Goal: Task Accomplishment & Management: Manage account settings

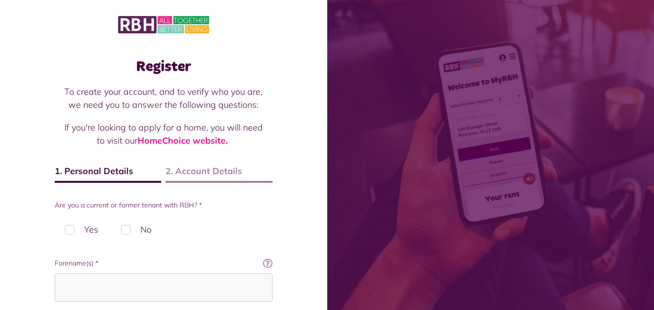
click at [76, 230] on label "Yes" at bounding box center [82, 229] width 54 height 29
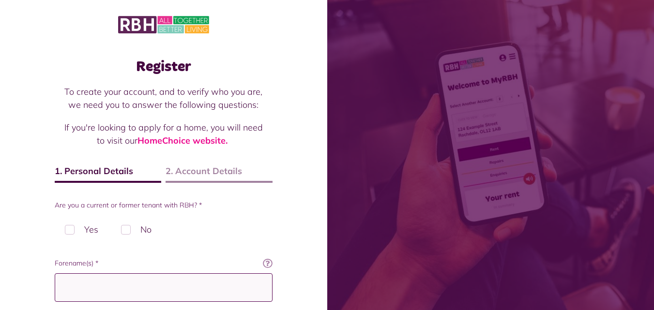
click at [96, 279] on input "Forename(s) *" at bounding box center [164, 288] width 218 height 29
type input "*******"
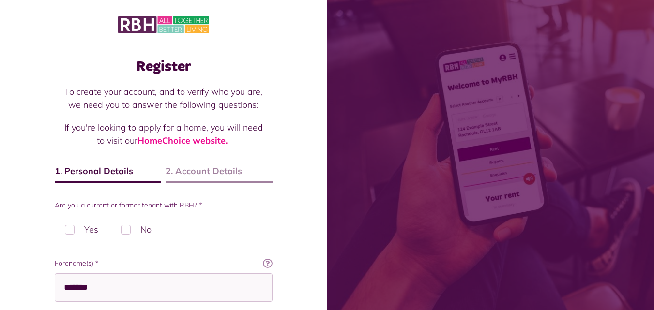
type input "******"
type input "********"
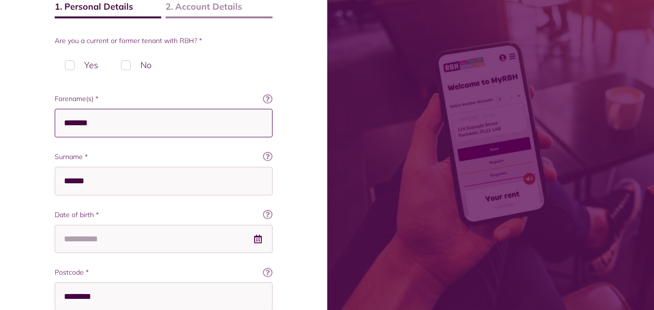
scroll to position [164, 0]
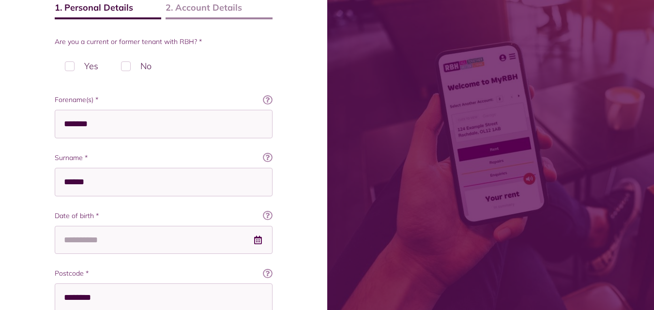
click at [268, 101] on icon at bounding box center [268, 100] width 10 height 10
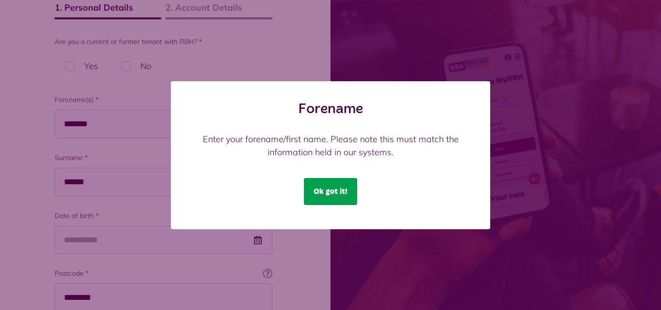
click at [350, 186] on button "Ok got it!" at bounding box center [330, 191] width 53 height 27
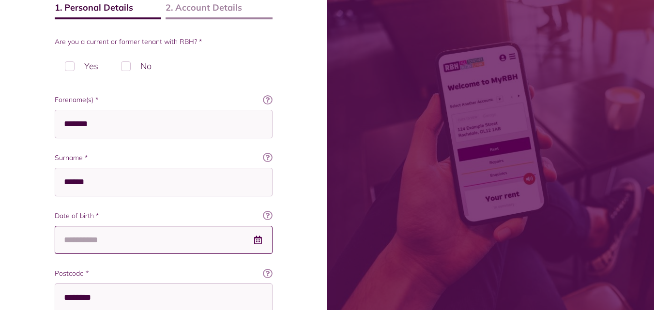
click at [210, 244] on input "Date of birth *" at bounding box center [164, 240] width 218 height 29
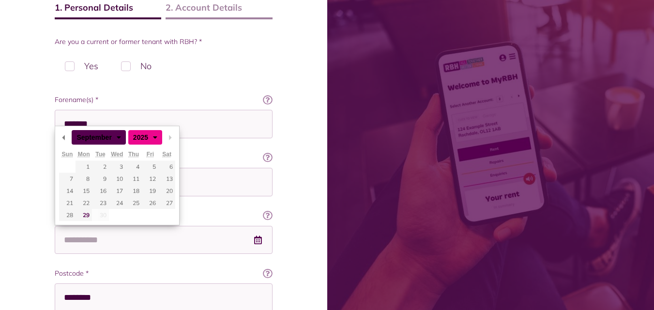
click at [142, 134] on select "**** **** **** **** **** **** **** **** **** **** **** **** **** **** **** ****…" at bounding box center [138, 137] width 21 height 9
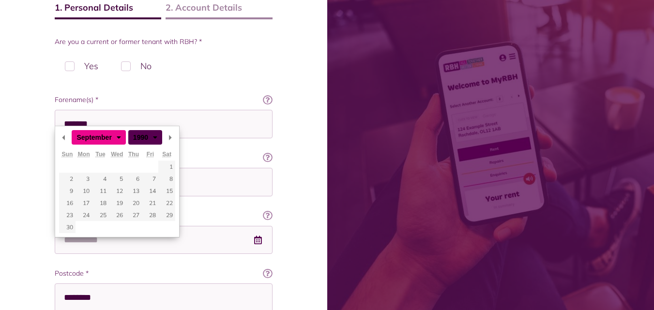
click at [105, 139] on select "******* ******** ***** ***** *** **** **** ****** ********* ******* ******** **…" at bounding box center [88, 137] width 33 height 9
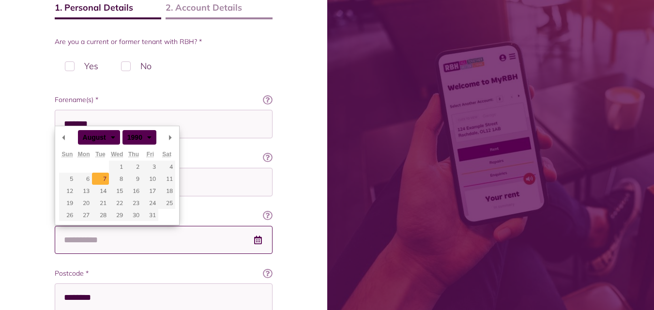
type input "**********"
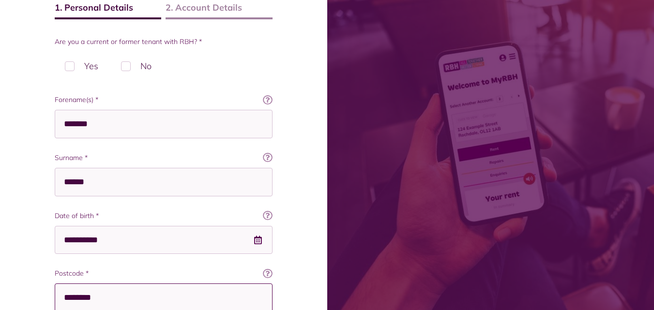
click at [86, 294] on input "********" at bounding box center [164, 298] width 218 height 29
click at [105, 295] on input "********" at bounding box center [164, 298] width 218 height 29
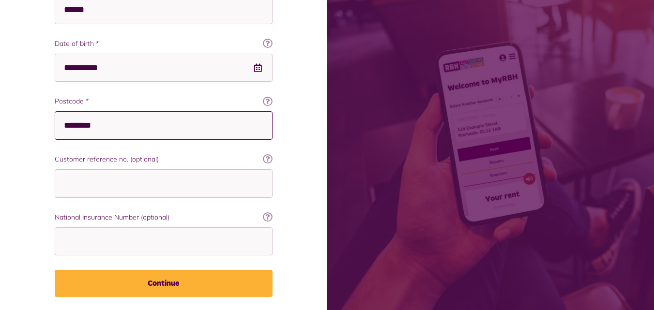
scroll to position [337, 0]
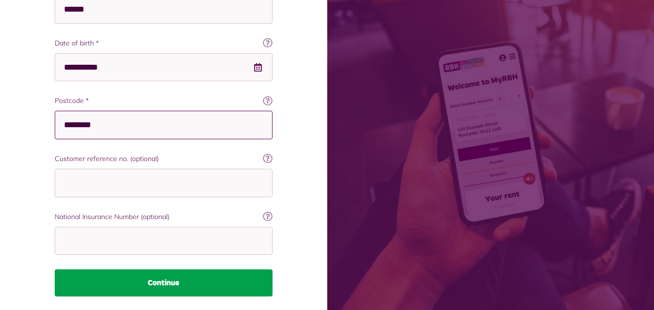
type input "********"
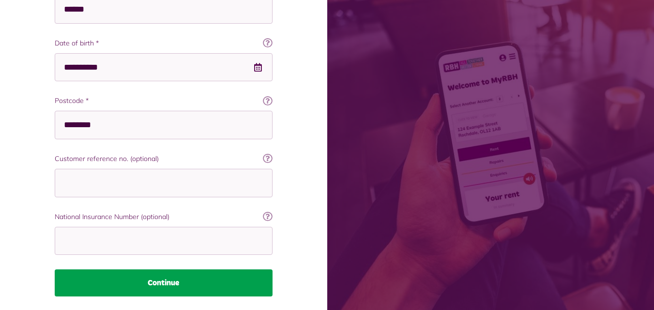
click at [182, 281] on button "Continue" at bounding box center [164, 283] width 218 height 27
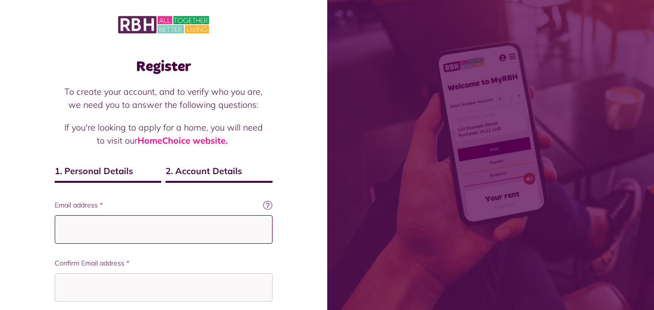
click at [178, 230] on input "Email address *" at bounding box center [164, 229] width 218 height 29
type input "**********"
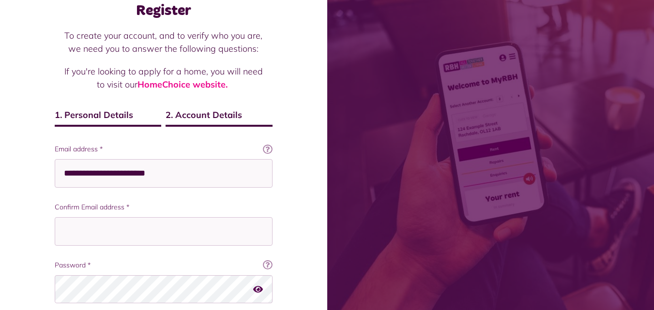
scroll to position [55, 0]
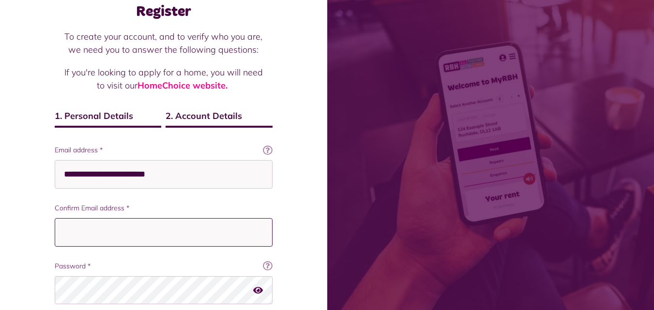
click at [177, 229] on input "Confirm Email address *" at bounding box center [164, 232] width 218 height 29
type input "**********"
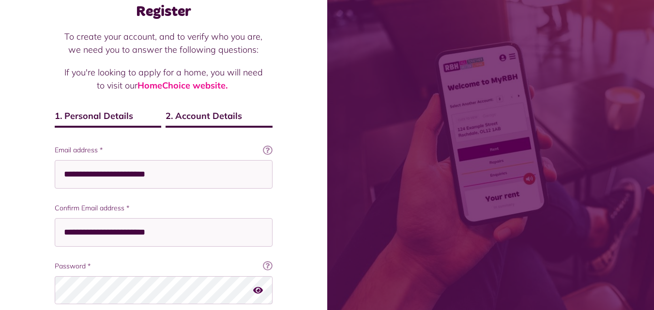
click at [262, 289] on icon "button" at bounding box center [258, 290] width 10 height 9
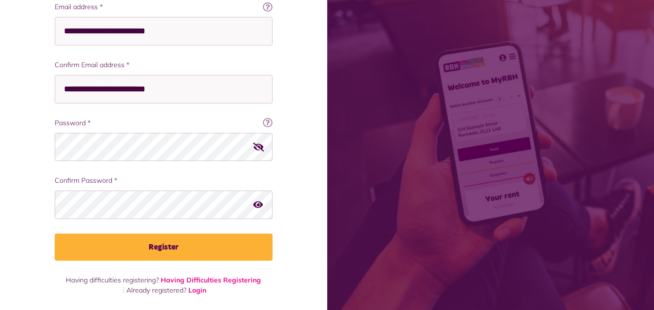
scroll to position [198, 0]
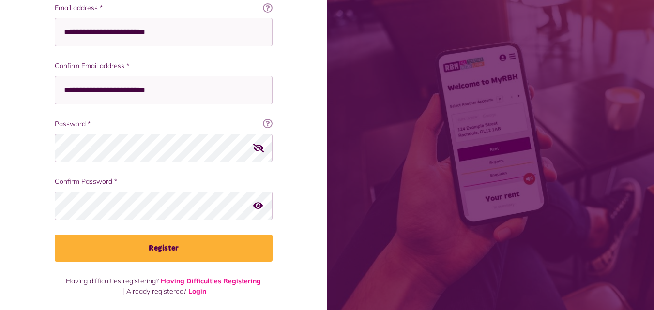
click at [258, 207] on icon "button" at bounding box center [258, 205] width 10 height 9
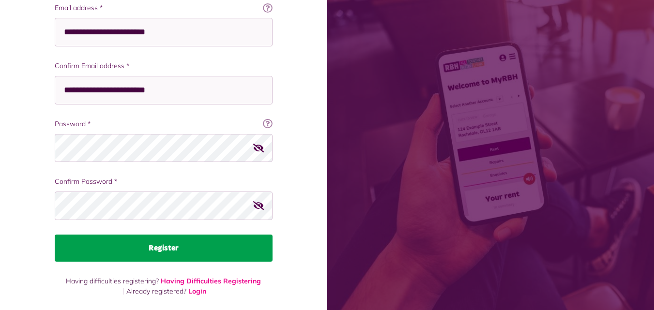
click at [221, 238] on button "Register" at bounding box center [164, 248] width 218 height 27
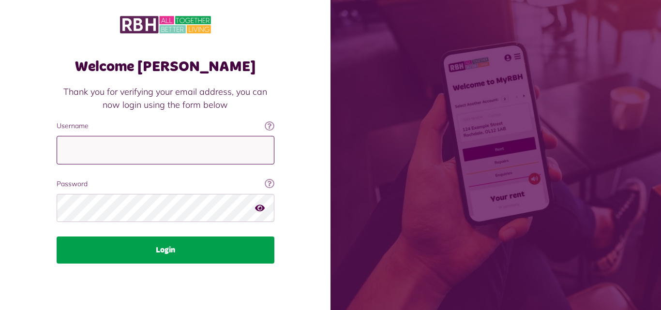
type input "**********"
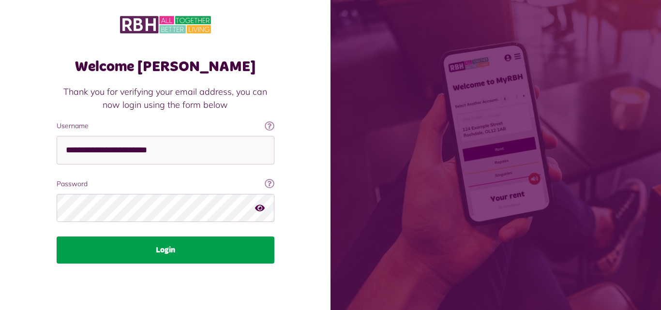
click at [163, 251] on button "Login" at bounding box center [166, 250] width 218 height 27
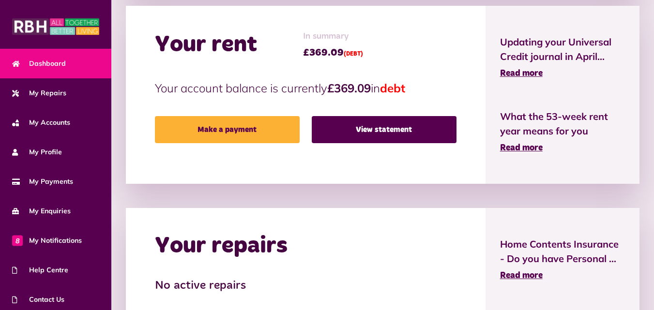
scroll to position [304, 0]
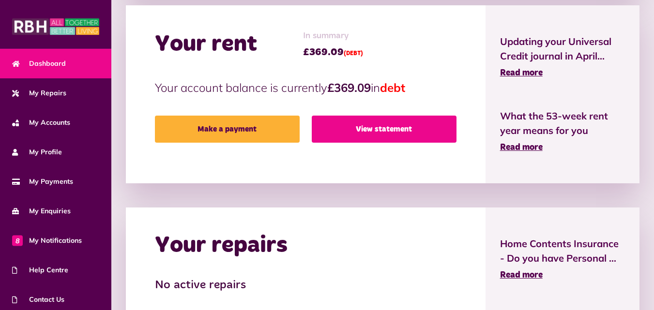
click at [392, 126] on link "View statement" at bounding box center [384, 129] width 145 height 27
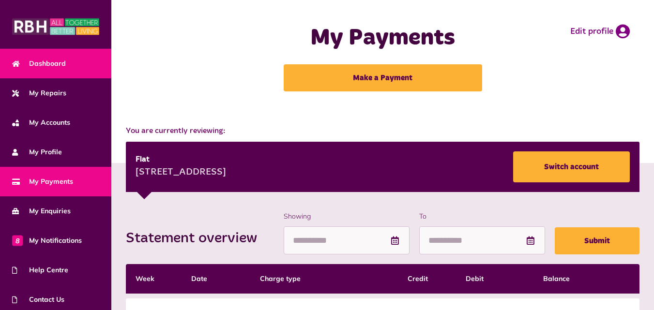
click at [59, 55] on link "Dashboard" at bounding box center [55, 64] width 111 height 30
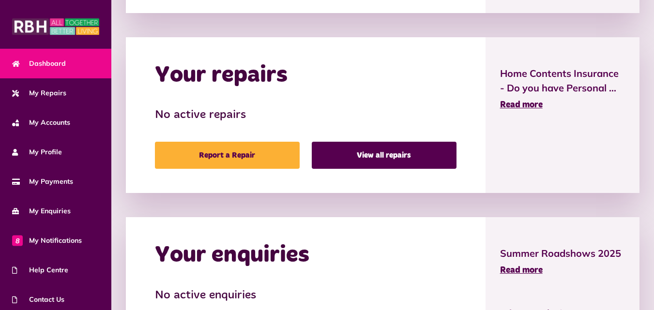
scroll to position [441, 0]
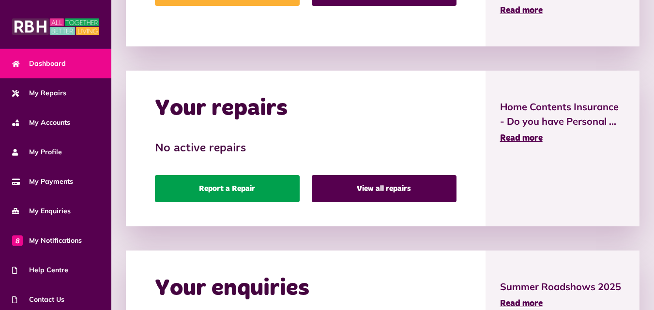
click at [218, 183] on link "Report a Repair" at bounding box center [227, 188] width 145 height 27
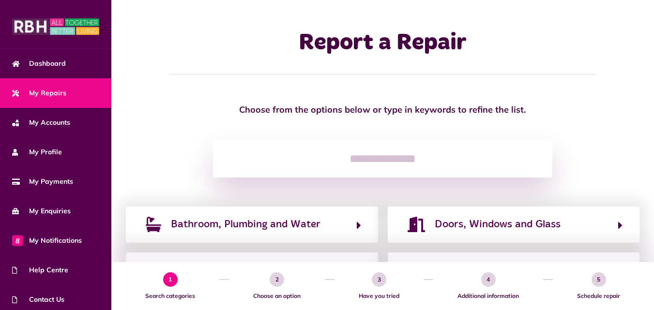
scroll to position [94, 0]
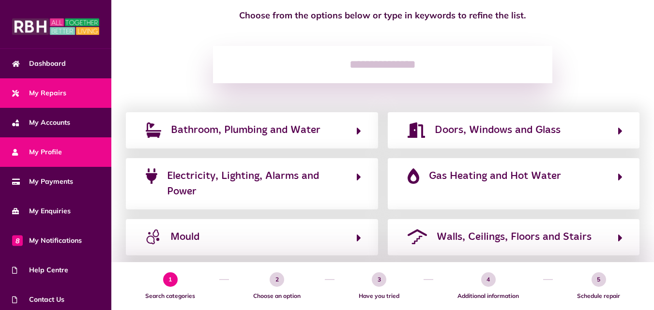
click at [53, 138] on link "My Profile" at bounding box center [55, 153] width 111 height 30
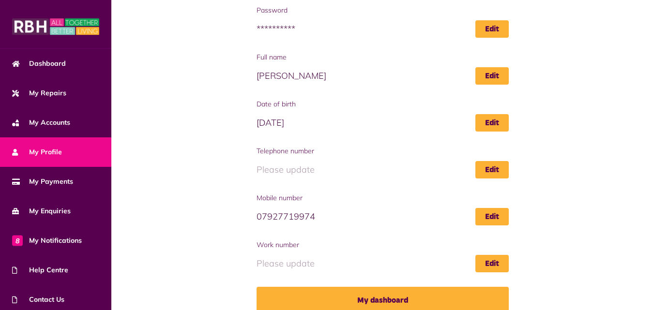
scroll to position [152, 0]
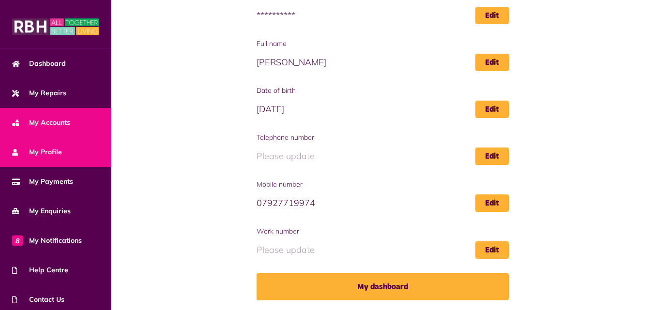
click at [66, 124] on span "My Accounts" at bounding box center [41, 123] width 58 height 10
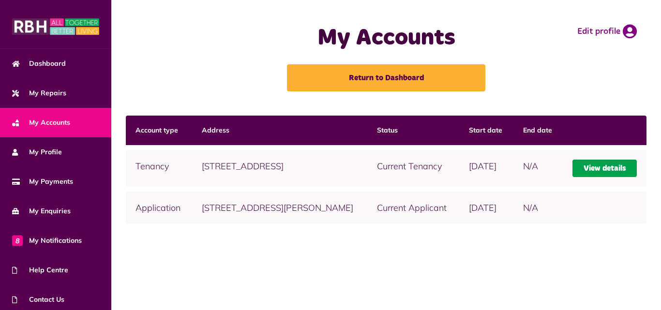
click at [594, 164] on link "View details" at bounding box center [605, 168] width 64 height 17
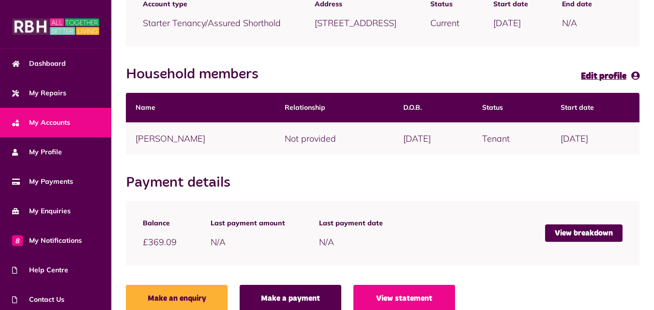
scroll to position [155, 0]
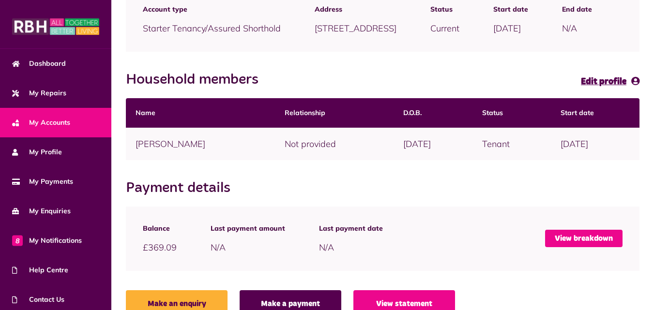
click at [583, 247] on link "View breakdown" at bounding box center [583, 238] width 77 height 17
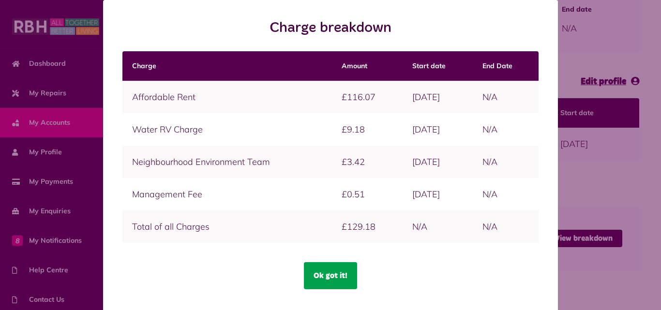
click at [347, 280] on button "Ok got it!" at bounding box center [330, 275] width 53 height 27
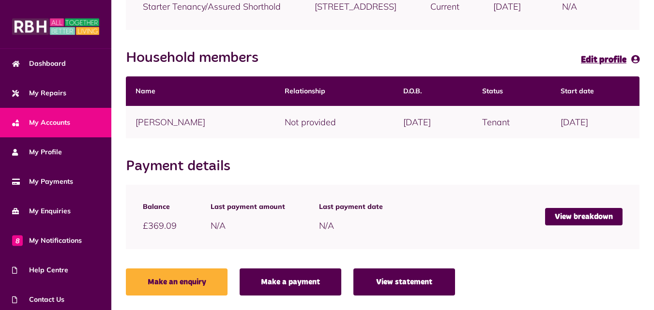
scroll to position [190, 0]
click at [399, 279] on link "View statement" at bounding box center [404, 282] width 102 height 27
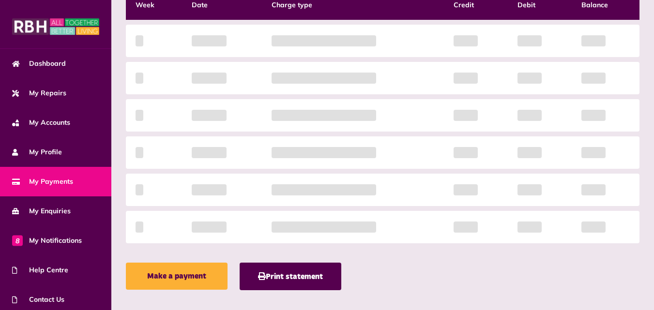
scroll to position [138, 0]
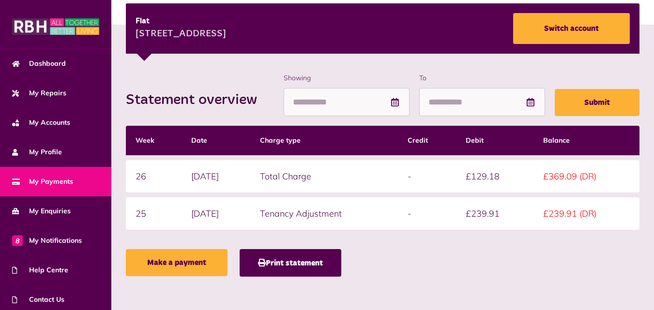
click at [343, 207] on td "Tenancy Adjustment" at bounding box center [324, 214] width 148 height 32
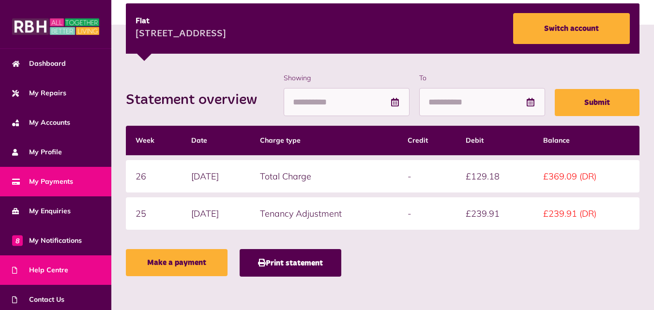
click at [63, 265] on span "Help Centre" at bounding box center [40, 270] width 56 height 10
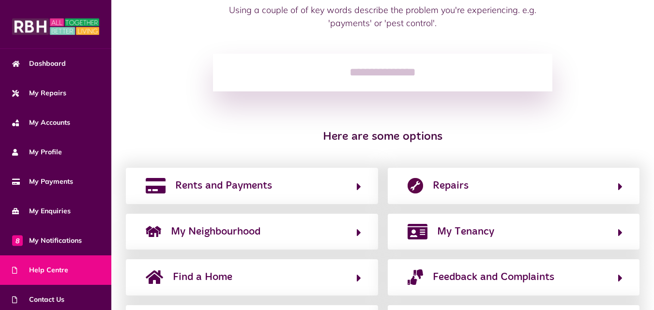
scroll to position [164, 0]
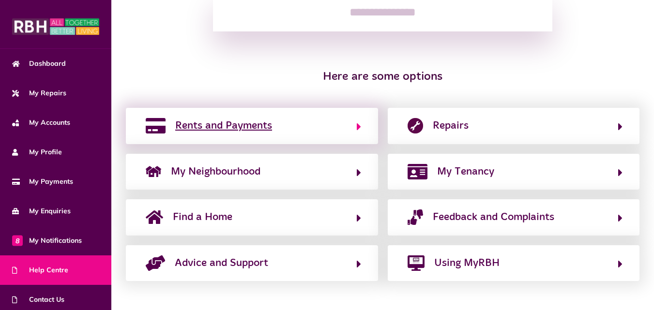
click at [265, 131] on span "Rents and Payments" at bounding box center [223, 125] width 97 height 15
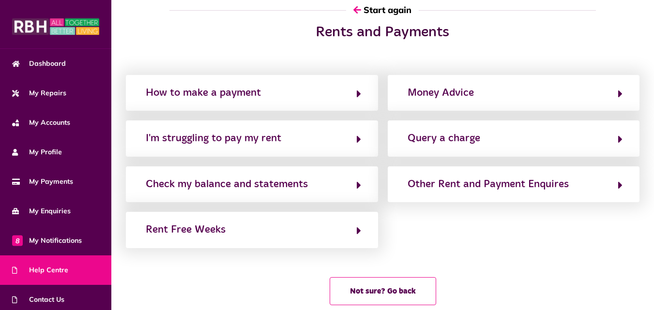
scroll to position [0, 0]
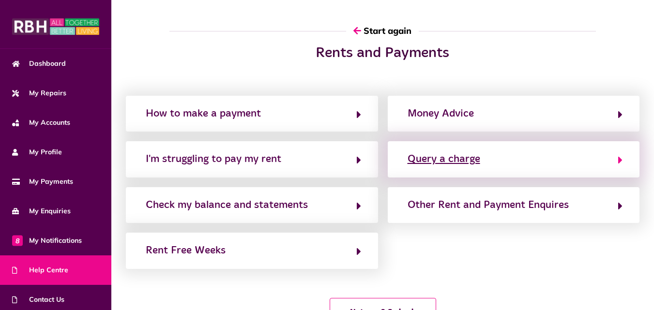
click at [463, 153] on div "Query a charge" at bounding box center [444, 159] width 73 height 15
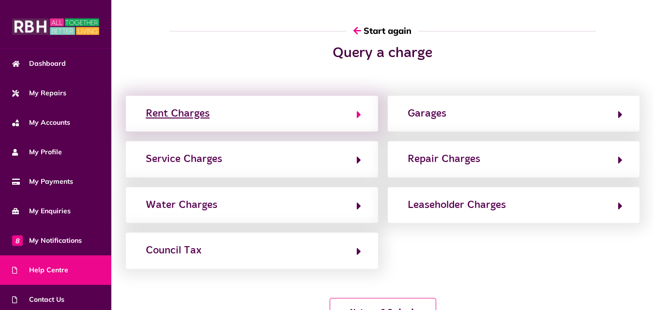
click at [358, 113] on icon "button" at bounding box center [359, 115] width 4 height 12
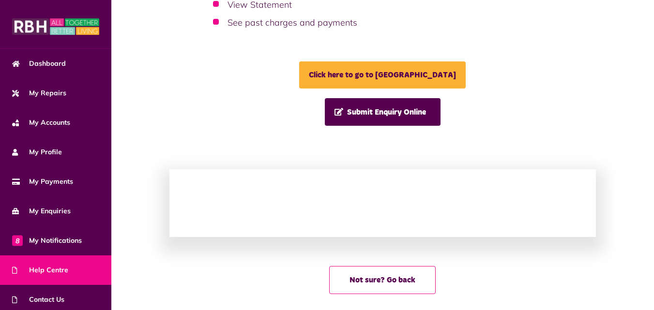
scroll to position [281, 0]
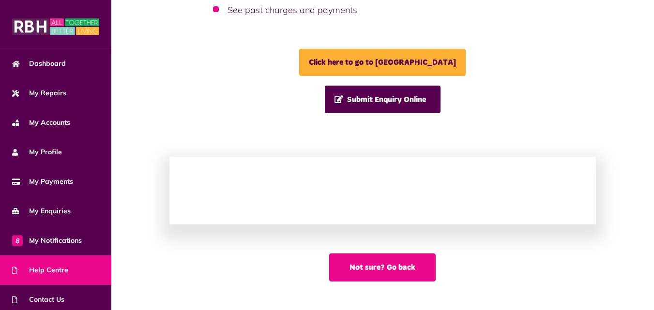
click at [390, 270] on button "Not sure? Go back" at bounding box center [382, 268] width 107 height 28
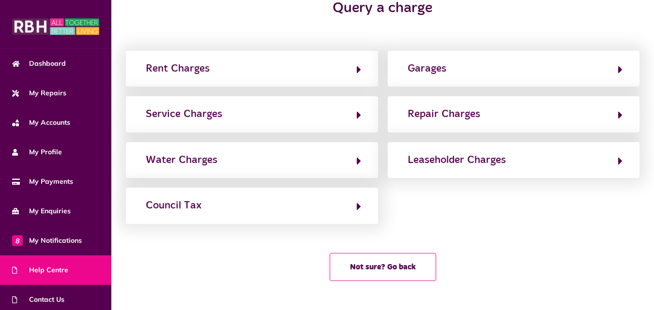
scroll to position [0, 0]
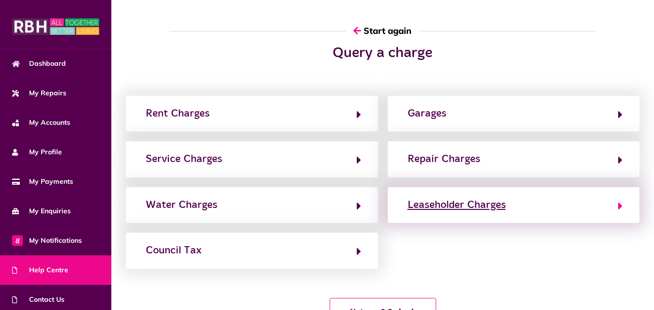
click at [445, 210] on div "Leaseholder Charges" at bounding box center [457, 205] width 98 height 15
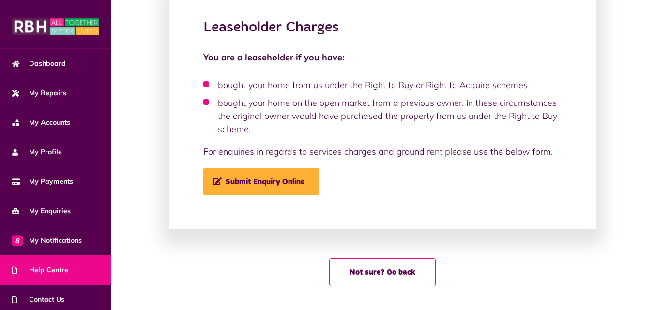
scroll to position [84, 0]
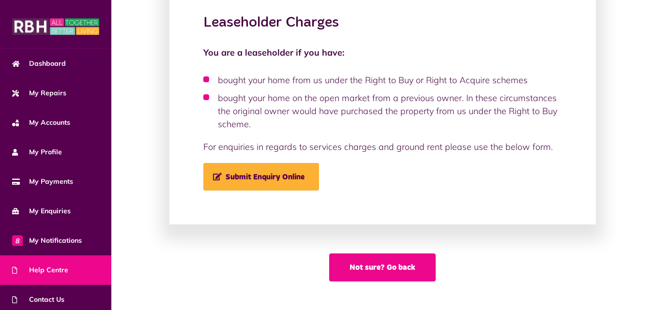
click at [403, 268] on button "Not sure? Go back" at bounding box center [382, 268] width 107 height 28
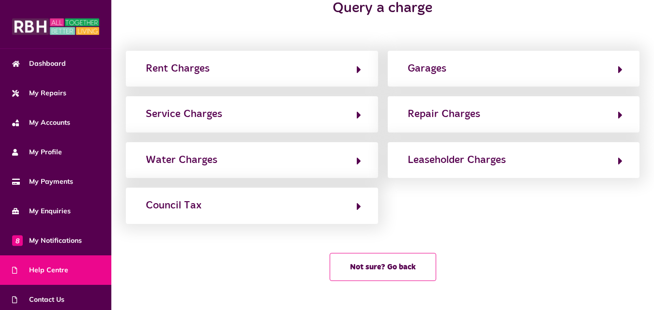
scroll to position [0, 0]
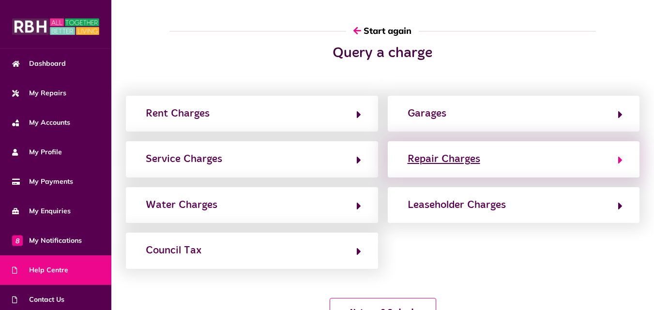
click at [452, 163] on div "Repair Charges" at bounding box center [444, 159] width 73 height 15
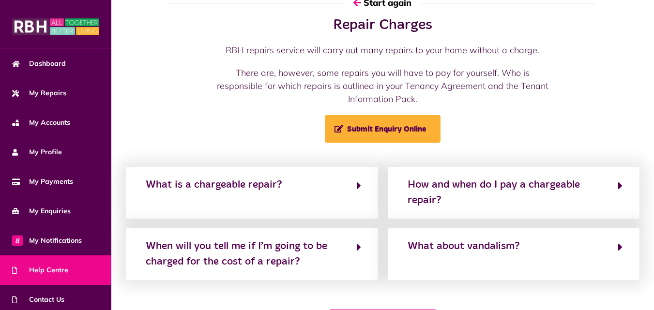
scroll to position [84, 0]
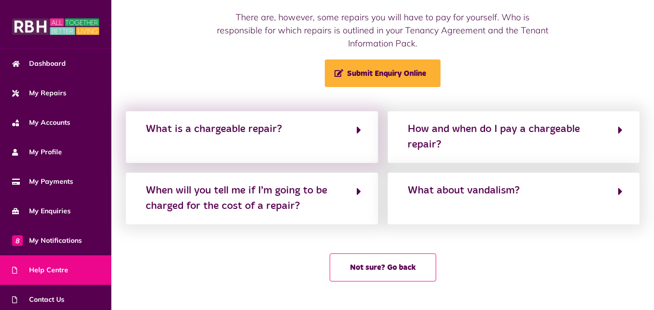
click at [361, 154] on div "What is a chargeable repair?" at bounding box center [252, 137] width 252 height 52
click at [355, 134] on button "What is a chargeable repair?" at bounding box center [252, 137] width 218 height 32
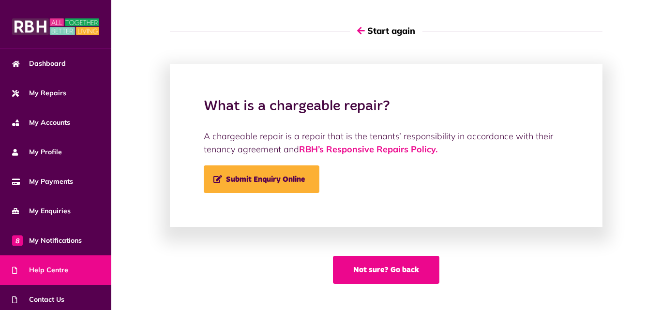
click at [409, 267] on button "Not sure? Go back" at bounding box center [386, 270] width 107 height 28
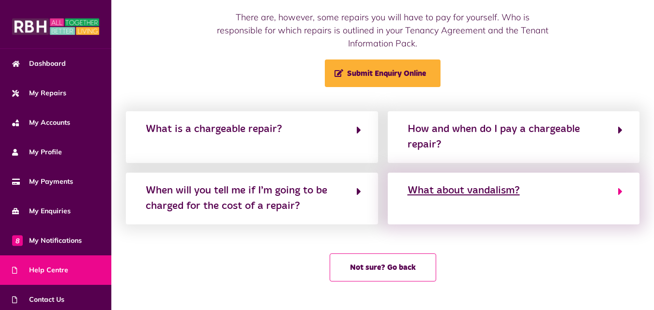
click at [406, 269] on button "Not sure? Go back" at bounding box center [383, 268] width 107 height 28
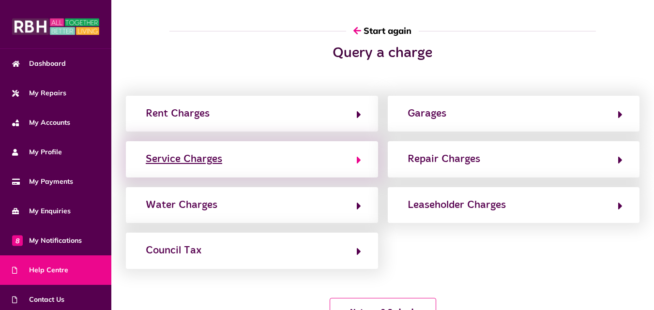
click at [334, 157] on button "Service Charges" at bounding box center [252, 159] width 218 height 16
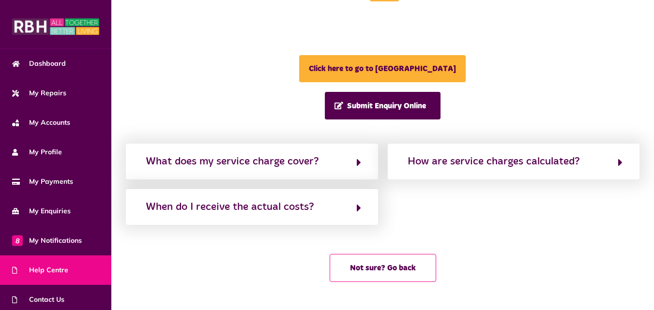
scroll to position [355, 0]
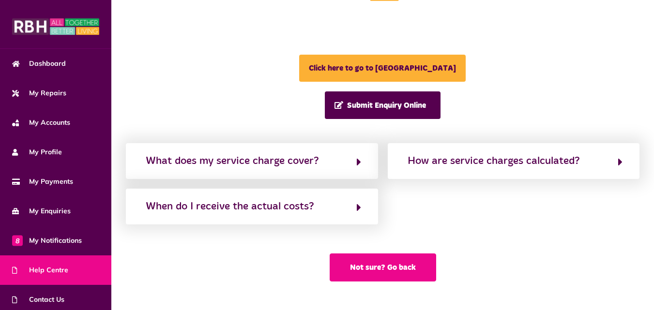
click at [389, 261] on button "Not sure? Go back" at bounding box center [383, 268] width 107 height 28
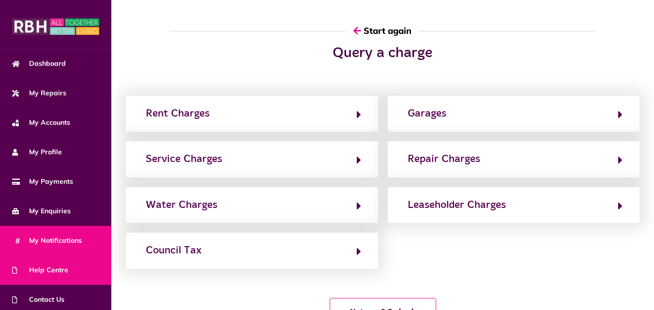
scroll to position [63, 0]
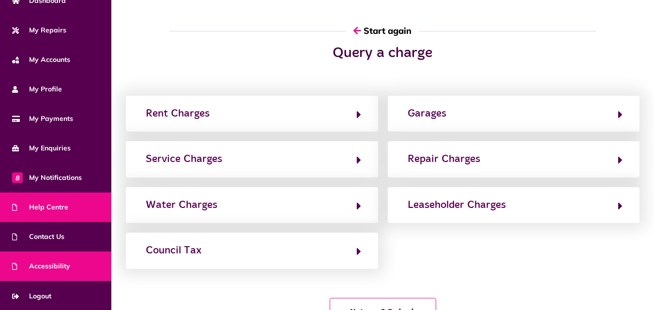
click at [59, 268] on span "Accessibility" at bounding box center [41, 266] width 58 height 10
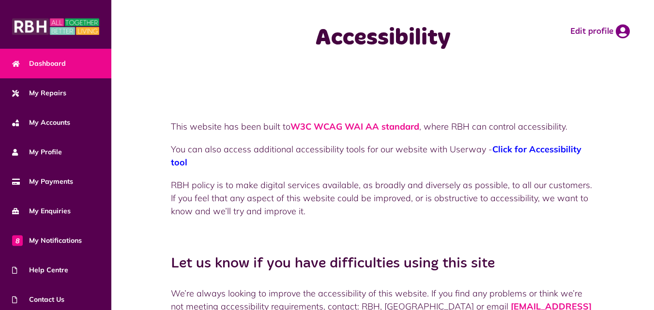
click at [73, 51] on link "Dashboard" at bounding box center [55, 64] width 111 height 30
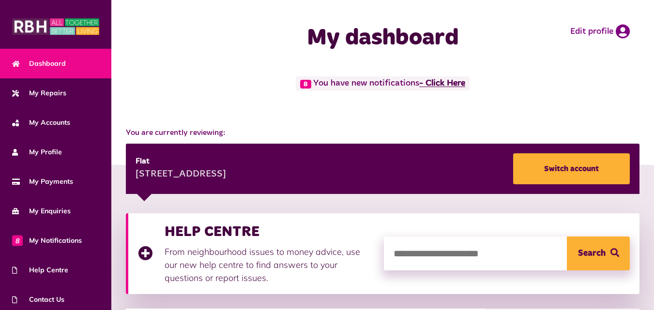
click at [444, 83] on link "- Click Here" at bounding box center [442, 83] width 46 height 9
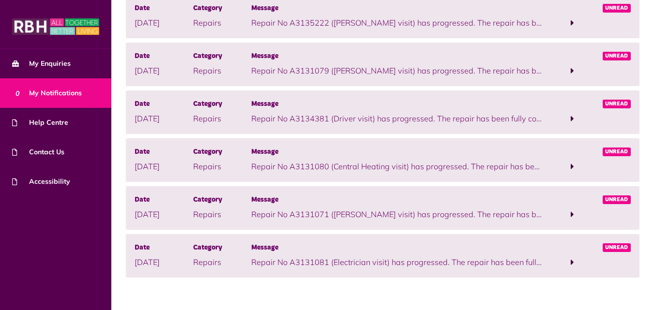
scroll to position [218, 0]
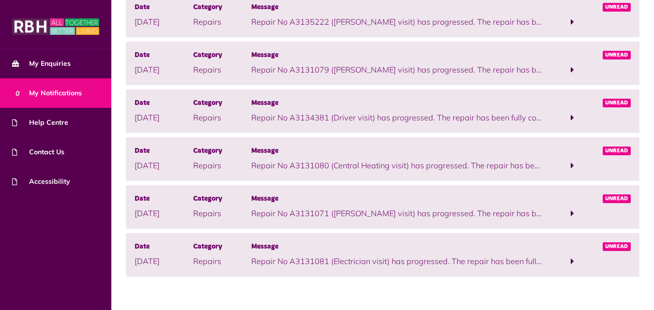
click at [527, 261] on p "Repair No A3131081 (Electrician visit) has progressed. The repair has been full…" at bounding box center [397, 262] width 292 height 12
click at [573, 259] on span at bounding box center [572, 261] width 3 height 9
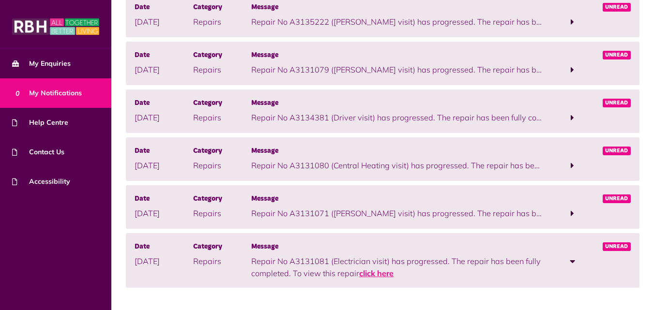
click at [379, 276] on link "click here" at bounding box center [376, 274] width 34 height 10
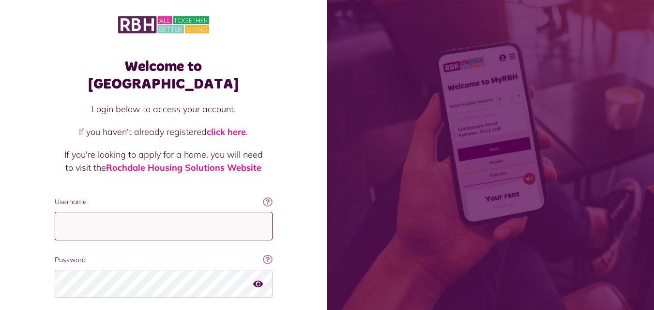
type input "**********"
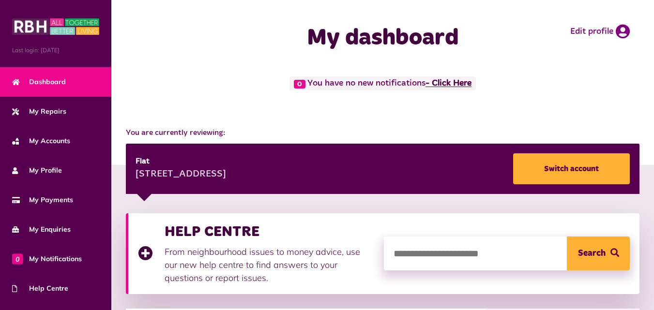
click at [452, 82] on link "- Click Here" at bounding box center [449, 83] width 46 height 9
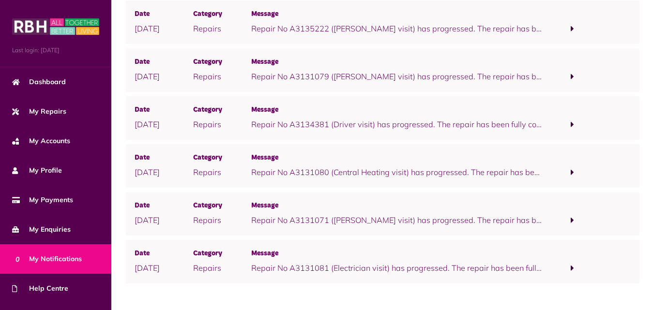
scroll to position [218, 0]
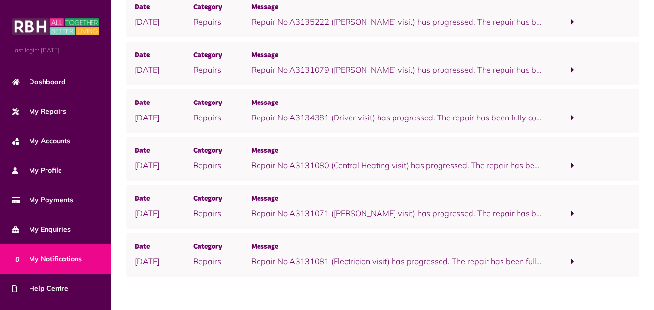
click at [571, 263] on span at bounding box center [572, 261] width 3 height 9
click at [375, 271] on link "click here" at bounding box center [376, 274] width 34 height 10
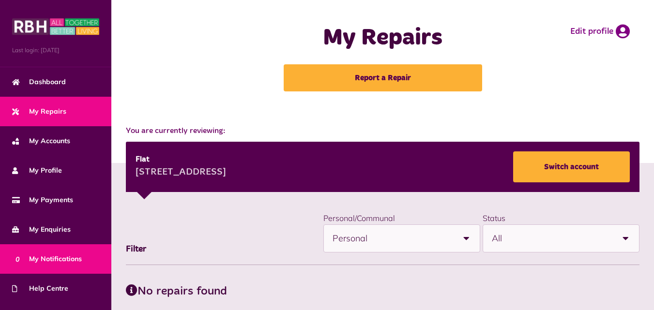
click at [40, 261] on span "0 My Notifications" at bounding box center [47, 259] width 70 height 10
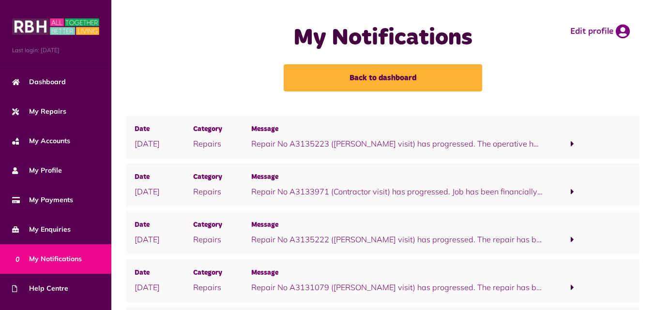
click at [620, 112] on div "My Notifications Back to dashboard Edit profile" at bounding box center [382, 58] width 543 height 116
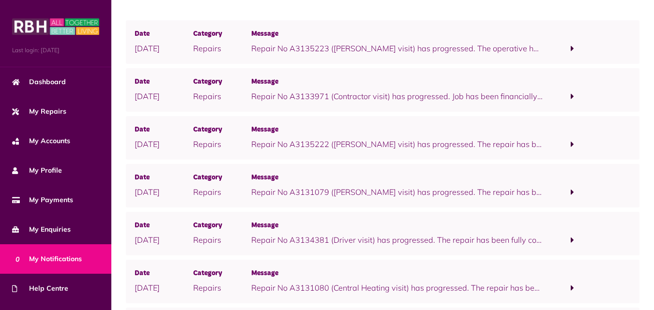
scroll to position [103, 0]
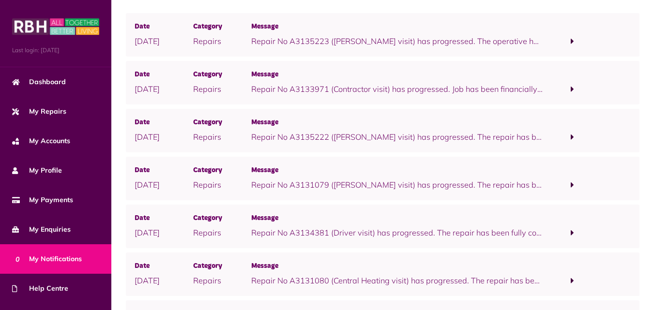
click at [623, 109] on div "Date 10/09/2025 Category Repairs Message Repair No A3135222 (Joiner visit) has …" at bounding box center [383, 131] width 514 height 44
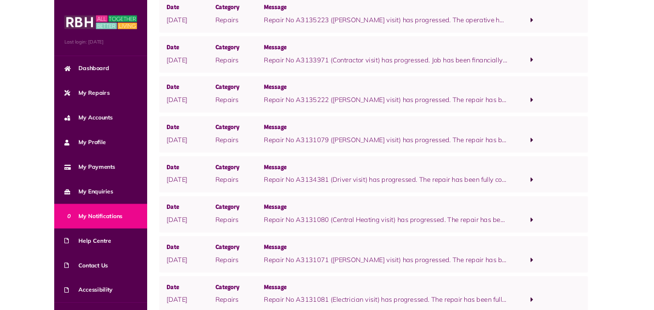
scroll to position [121, 0]
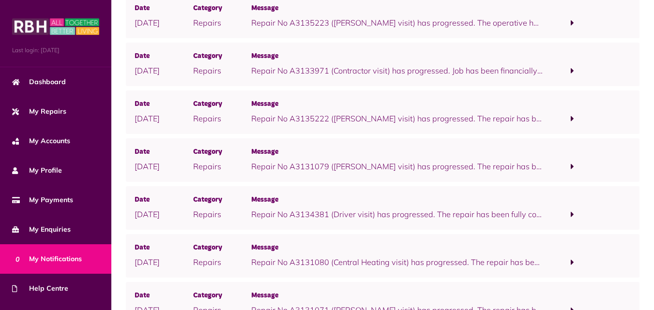
click at [646, 92] on div "Date 23/09/2025 Category Repairs Message Repair No A3135223 (Joiner visit) has …" at bounding box center [382, 201] width 543 height 413
click at [572, 214] on span at bounding box center [572, 214] width 3 height 9
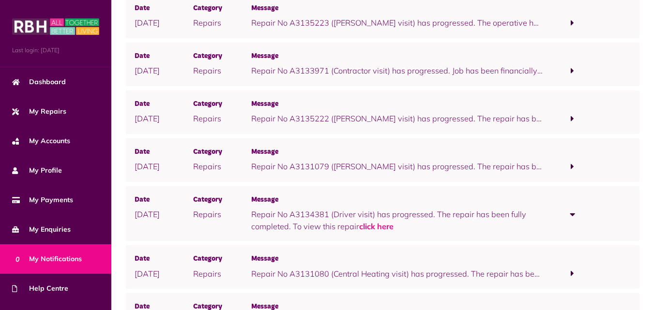
click at [571, 272] on span at bounding box center [572, 273] width 3 height 9
click at [372, 227] on link "click here" at bounding box center [376, 227] width 34 height 10
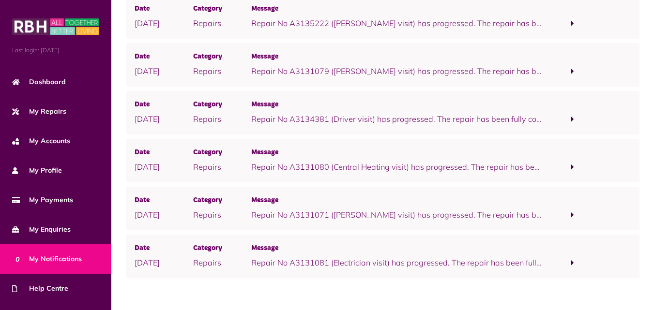
scroll to position [218, 0]
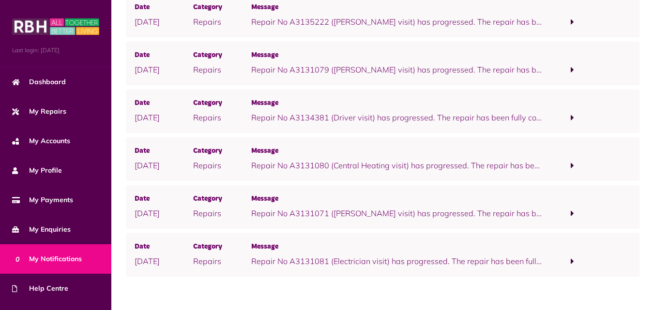
click at [572, 261] on span at bounding box center [572, 261] width 3 height 9
click at [570, 217] on span at bounding box center [572, 213] width 59 height 13
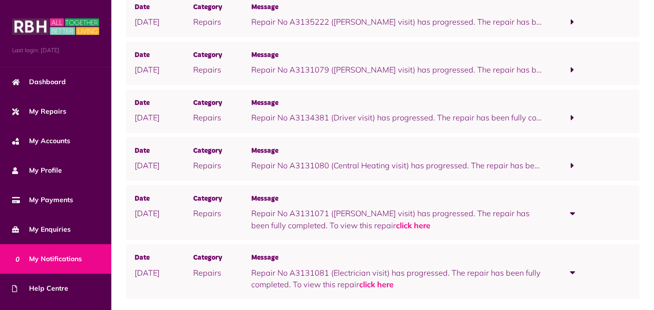
click at [574, 168] on span at bounding box center [572, 165] width 3 height 9
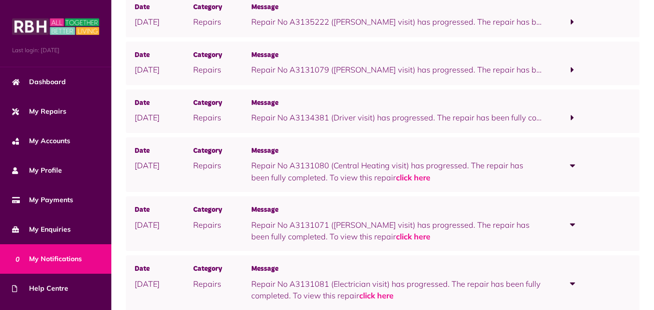
click at [572, 118] on span at bounding box center [572, 117] width 3 height 9
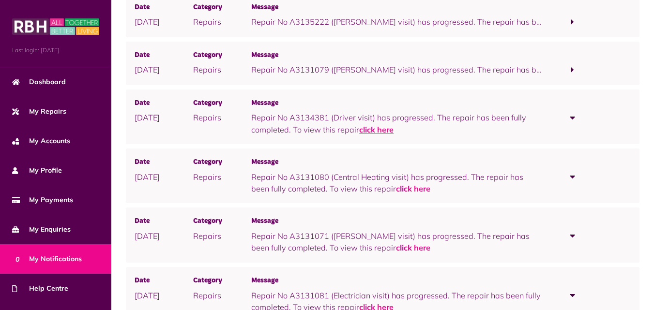
click at [387, 127] on link "click here" at bounding box center [376, 130] width 34 height 10
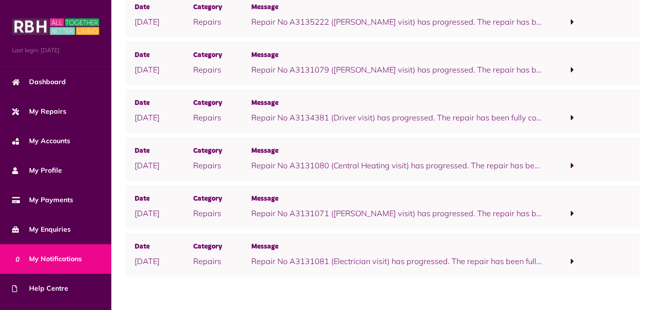
scroll to position [218, 0]
click at [573, 69] on span at bounding box center [572, 69] width 3 height 9
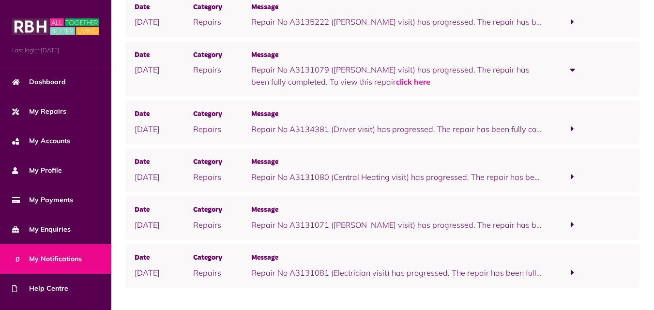
click at [574, 21] on span at bounding box center [572, 21] width 3 height 9
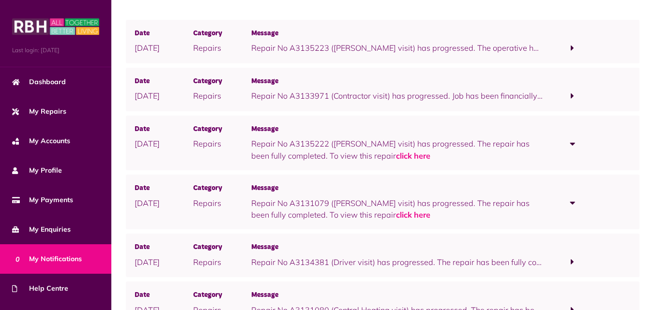
scroll to position [98, 0]
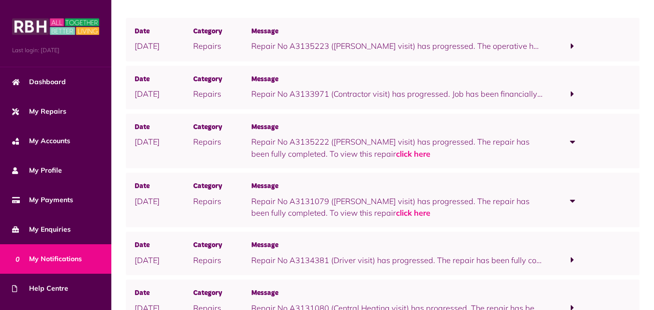
click at [572, 92] on span at bounding box center [572, 94] width 3 height 9
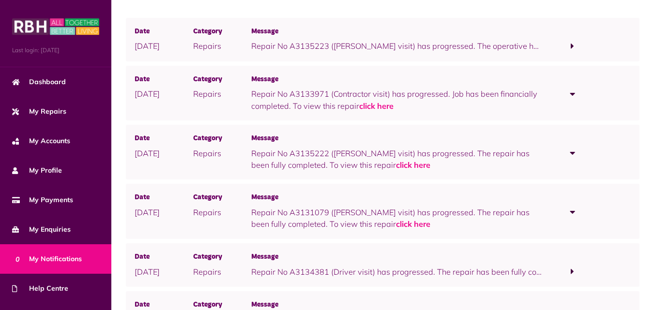
click at [571, 46] on span at bounding box center [572, 46] width 3 height 9
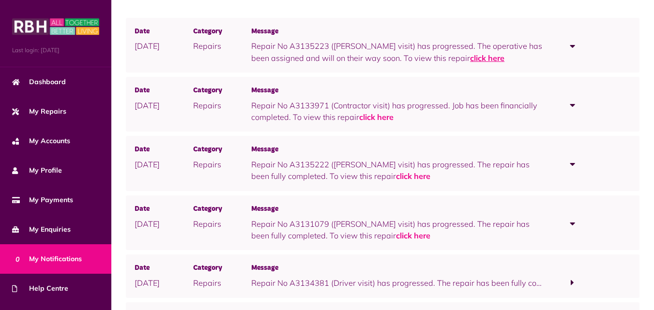
click at [477, 61] on link "click here" at bounding box center [487, 58] width 34 height 10
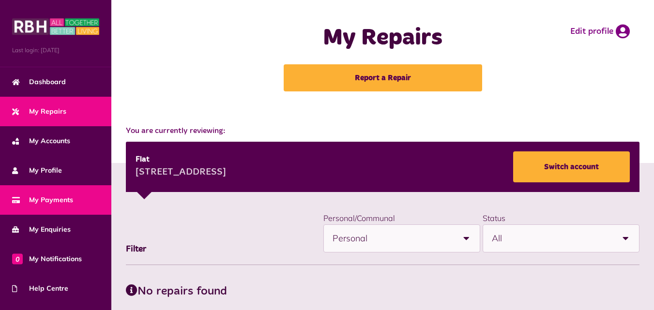
click at [53, 188] on link "My Payments" at bounding box center [55, 200] width 111 height 30
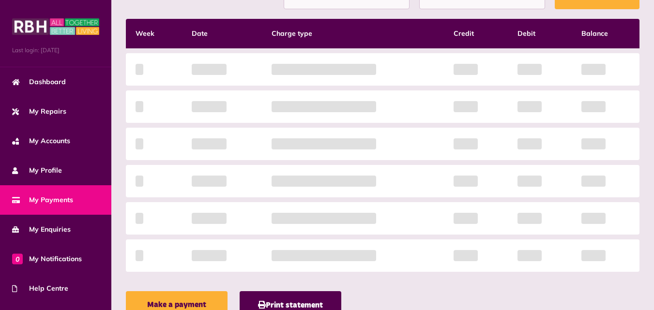
scroll to position [138, 0]
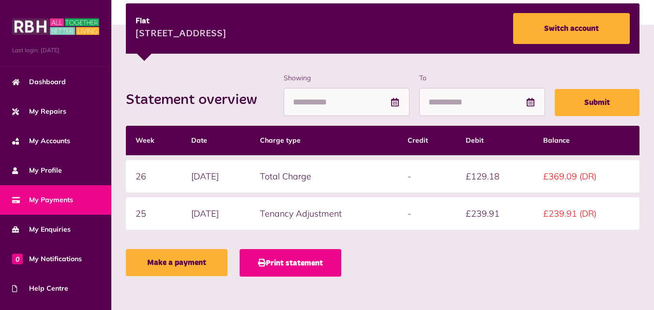
click at [284, 258] on button "Print statement" at bounding box center [291, 263] width 102 height 28
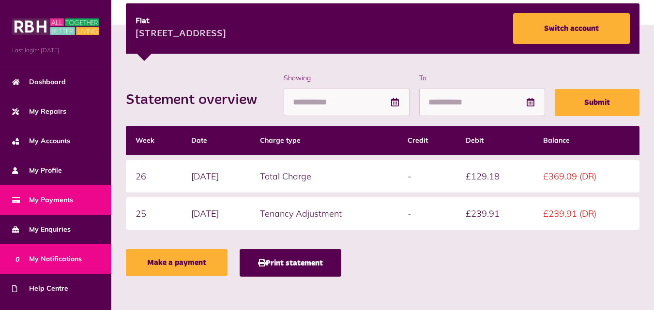
click at [69, 256] on span "0 My Notifications" at bounding box center [47, 259] width 70 height 10
click at [32, 257] on span "0 My Notifications" at bounding box center [47, 259] width 70 height 10
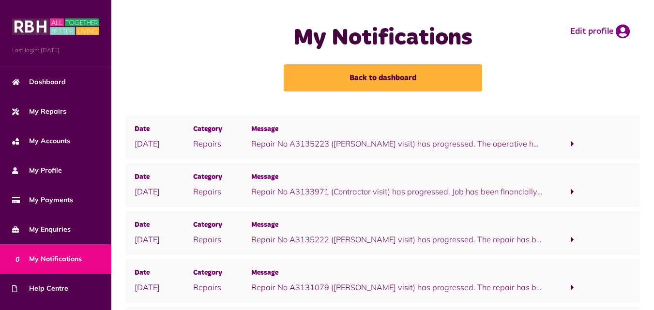
click at [573, 140] on span at bounding box center [572, 143] width 3 height 9
